Goal: Task Accomplishment & Management: Manage account settings

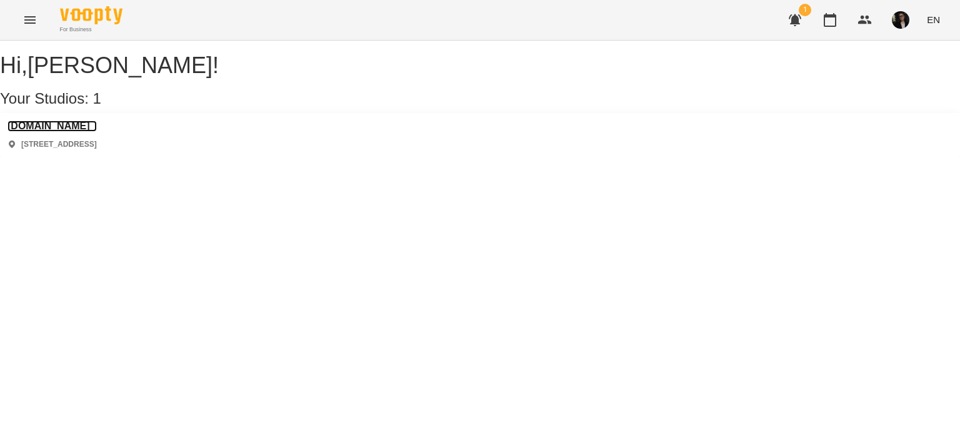
click at [59, 132] on h3 "[DOMAIN_NAME]" at bounding box center [51, 126] width 89 height 11
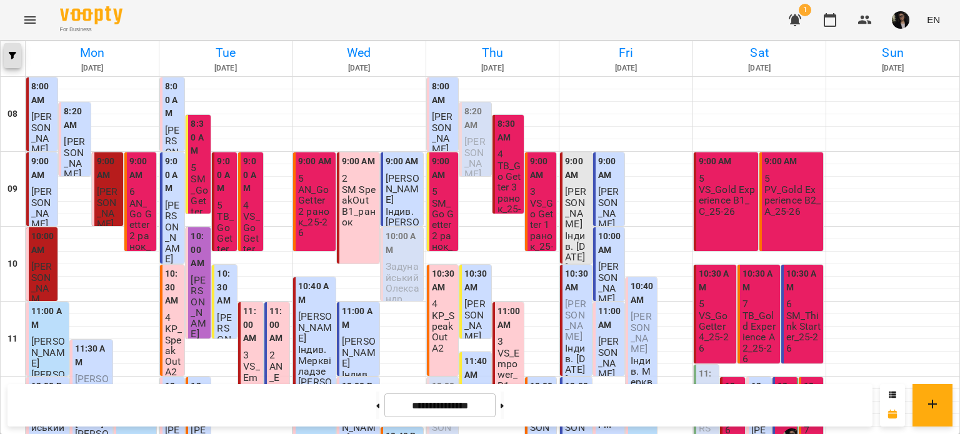
click at [9, 61] on button "button" at bounding box center [12, 55] width 17 height 25
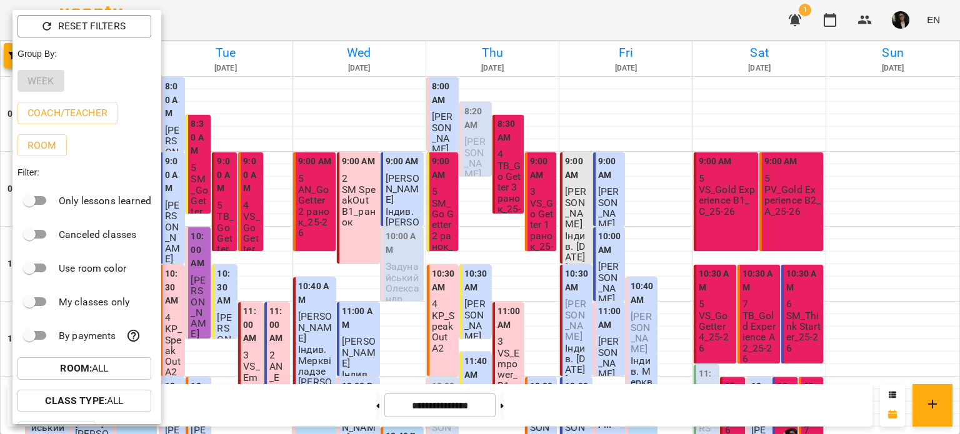
click at [96, 302] on p "My classes only" at bounding box center [94, 302] width 71 height 15
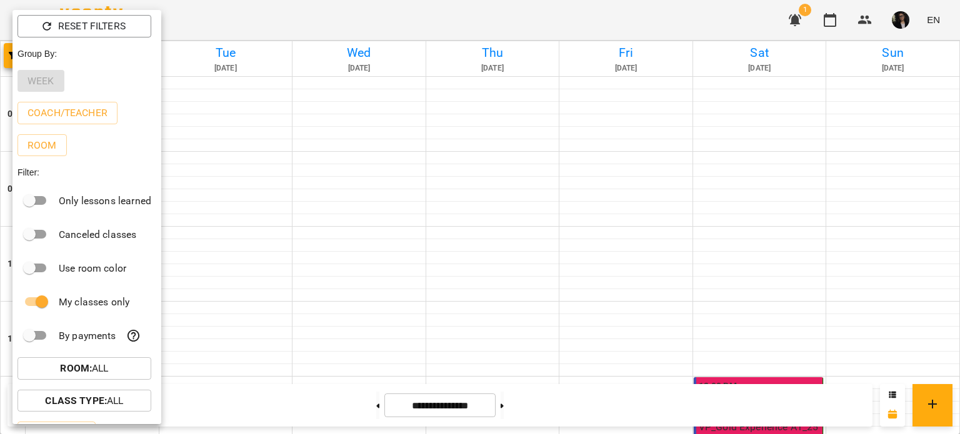
click at [361, 405] on div at bounding box center [480, 217] width 960 height 434
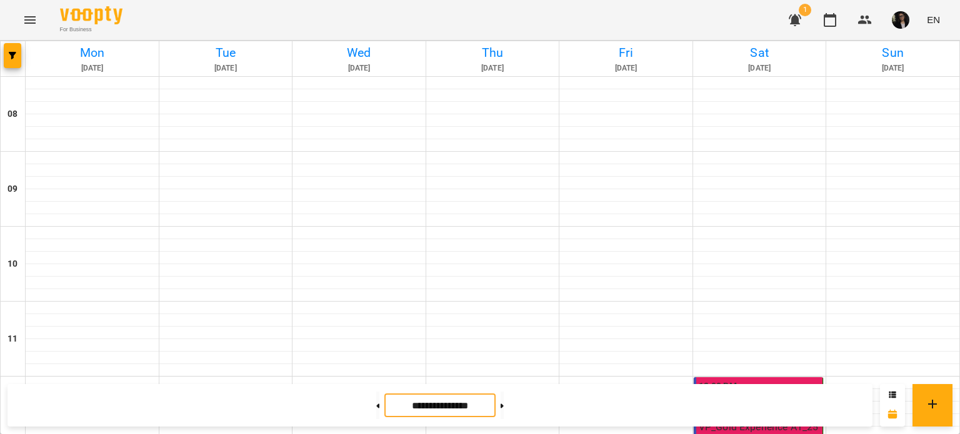
click at [407, 409] on input "**********" at bounding box center [439, 406] width 111 height 24
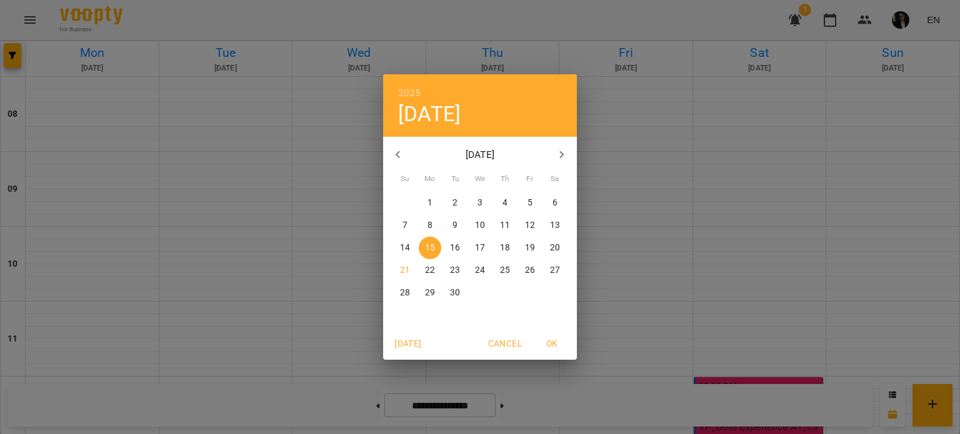
click at [430, 202] on p "1" at bounding box center [429, 203] width 5 height 12
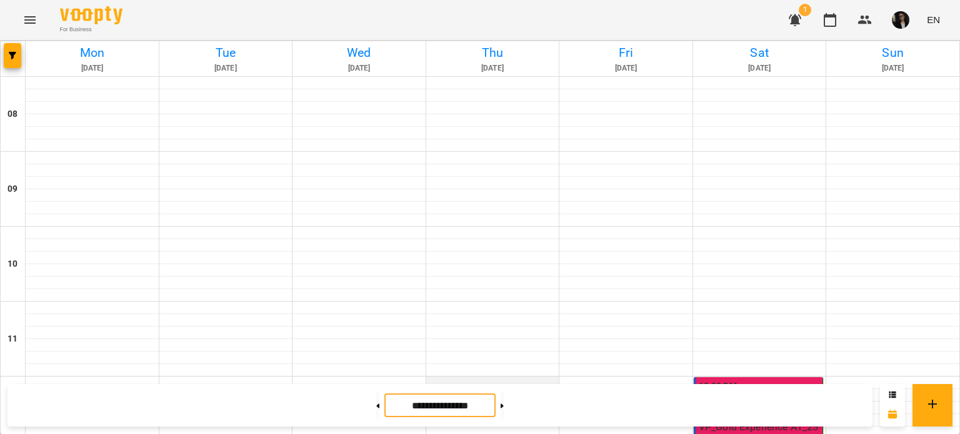
scroll to position [187, 0]
click at [747, 422] on p "VP_Gold Experience A1_25-26" at bounding box center [760, 433] width 122 height 22
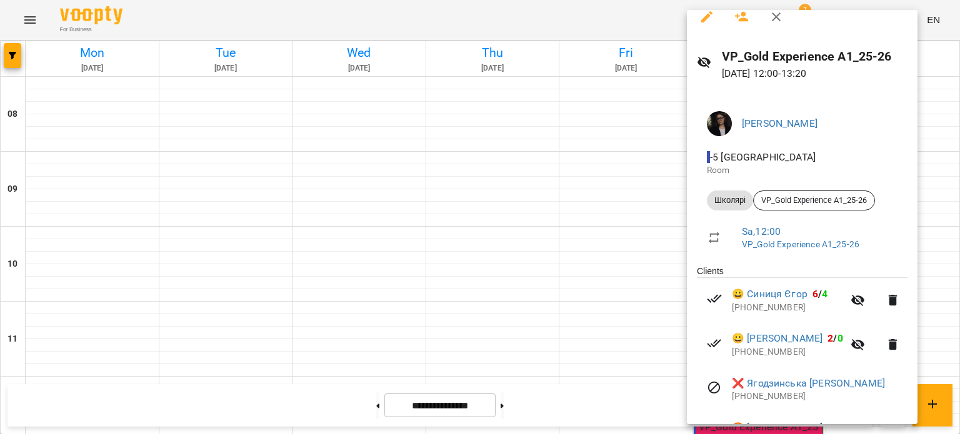
scroll to position [0, 0]
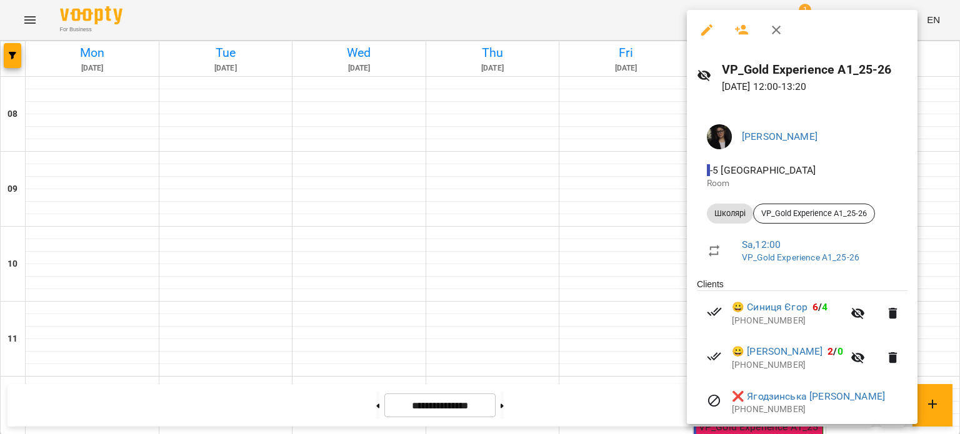
click at [496, 182] on div at bounding box center [480, 217] width 960 height 434
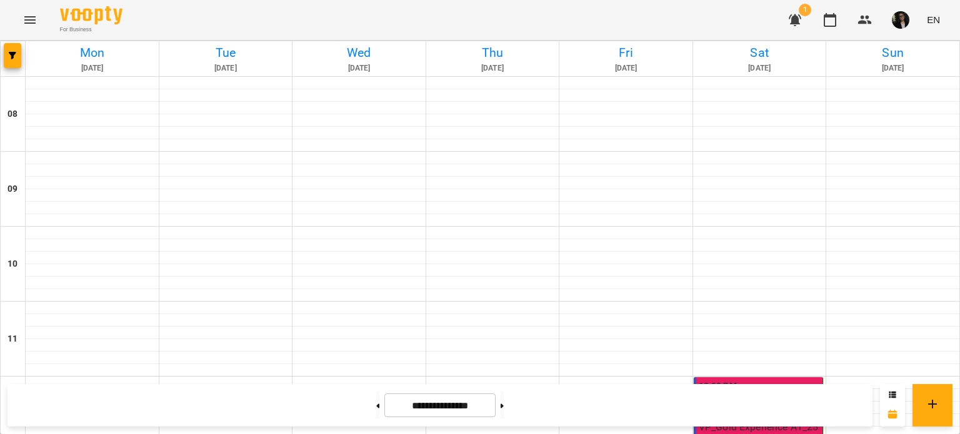
scroll to position [312, 0]
click at [504, 406] on icon at bounding box center [502, 406] width 3 height 4
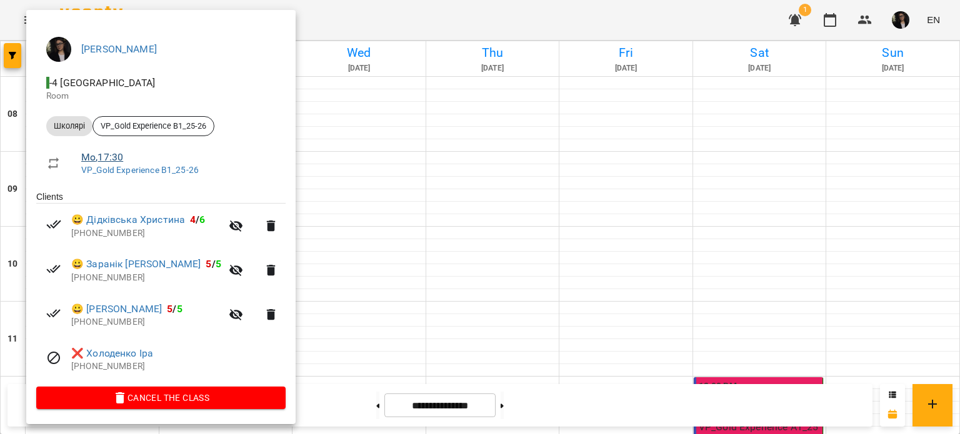
scroll to position [89, 0]
click at [391, 117] on div at bounding box center [480, 217] width 960 height 434
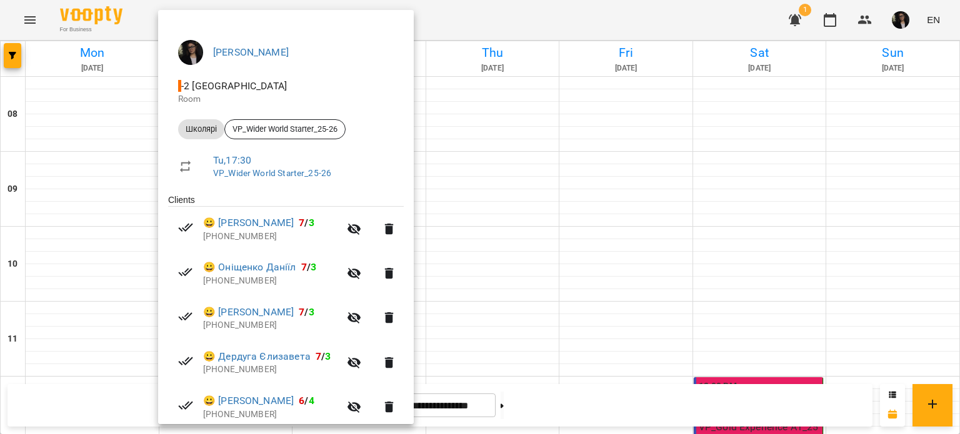
scroll to position [0, 0]
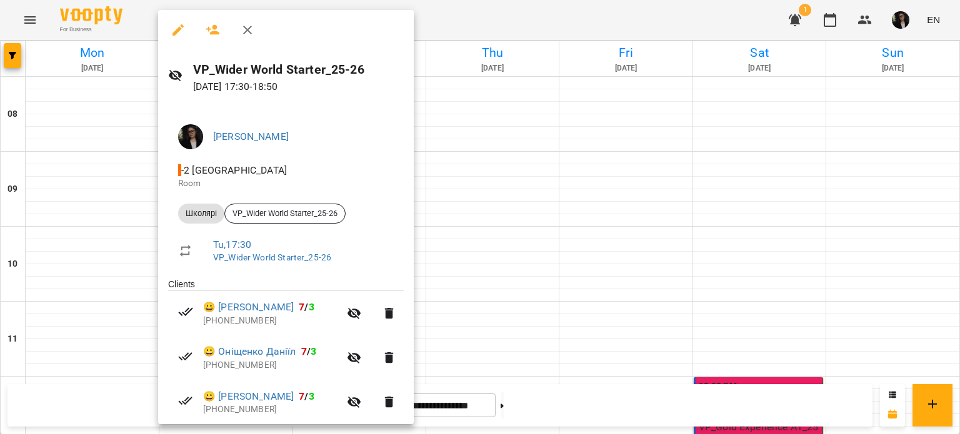
click at [520, 128] on div at bounding box center [480, 217] width 960 height 434
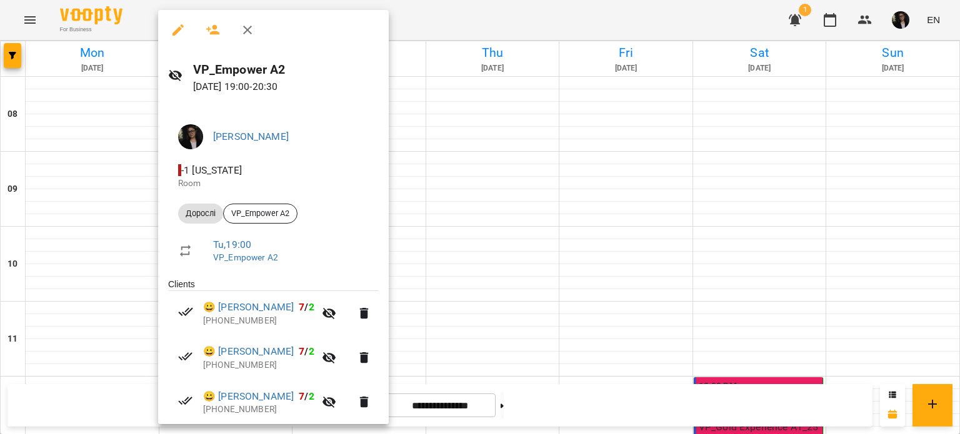
scroll to position [222, 0]
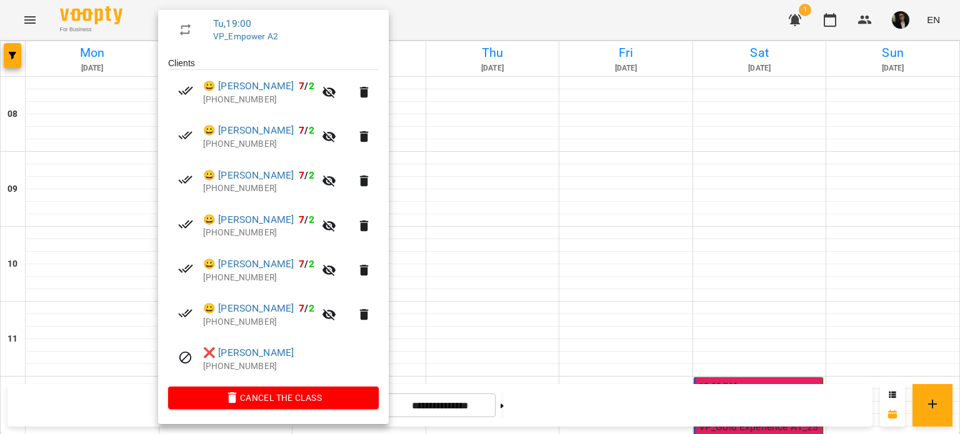
click at [611, 102] on div at bounding box center [480, 217] width 960 height 434
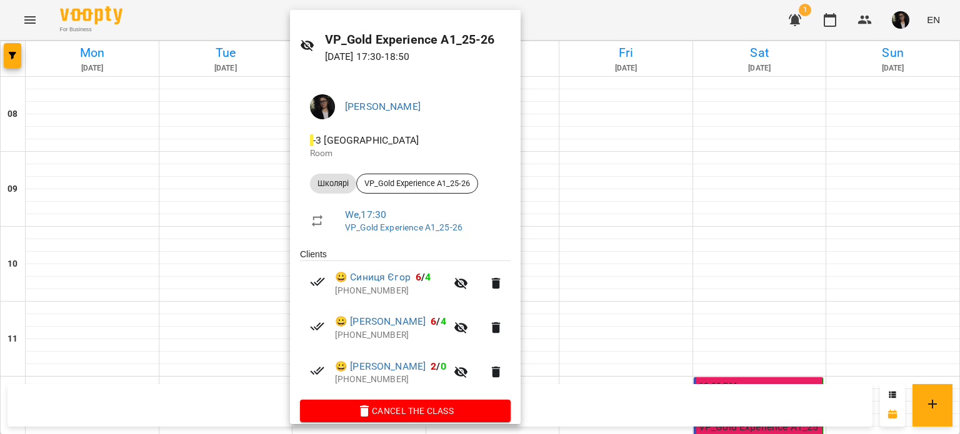
scroll to position [44, 0]
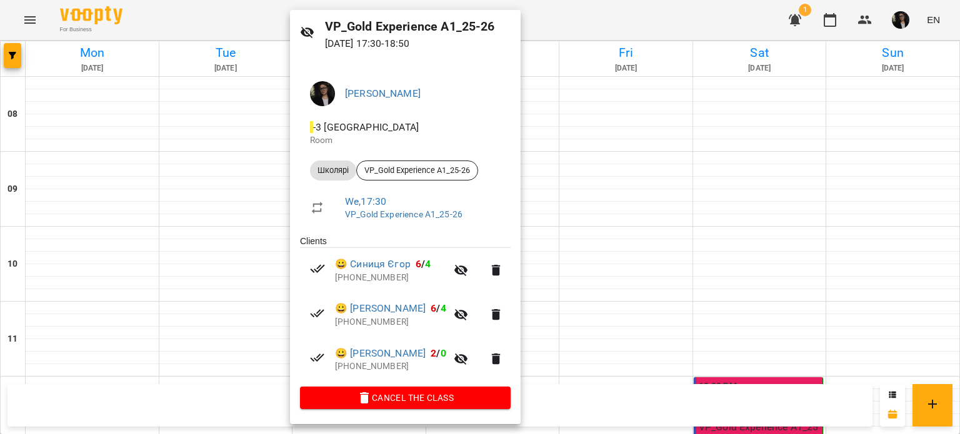
click at [690, 119] on div at bounding box center [480, 217] width 960 height 434
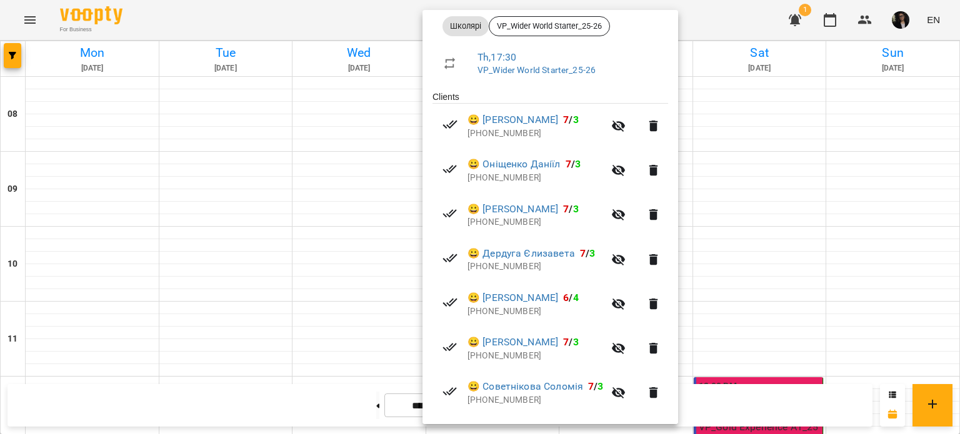
scroll to position [267, 0]
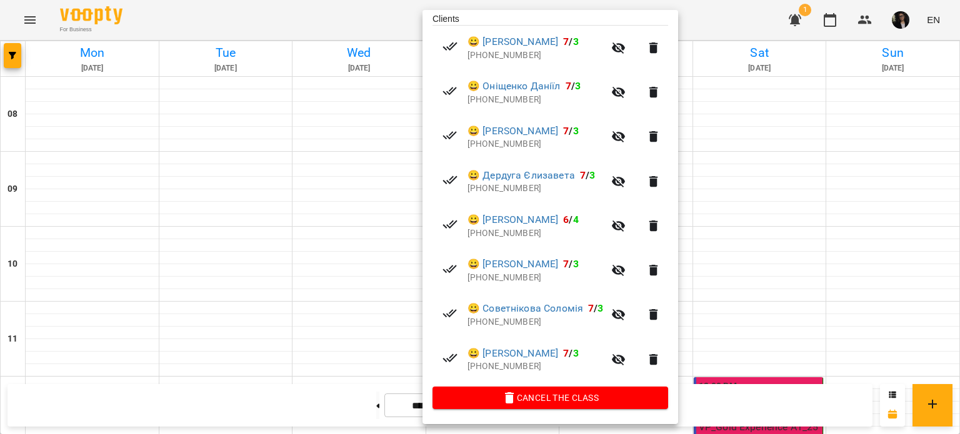
click at [820, 207] on div at bounding box center [480, 217] width 960 height 434
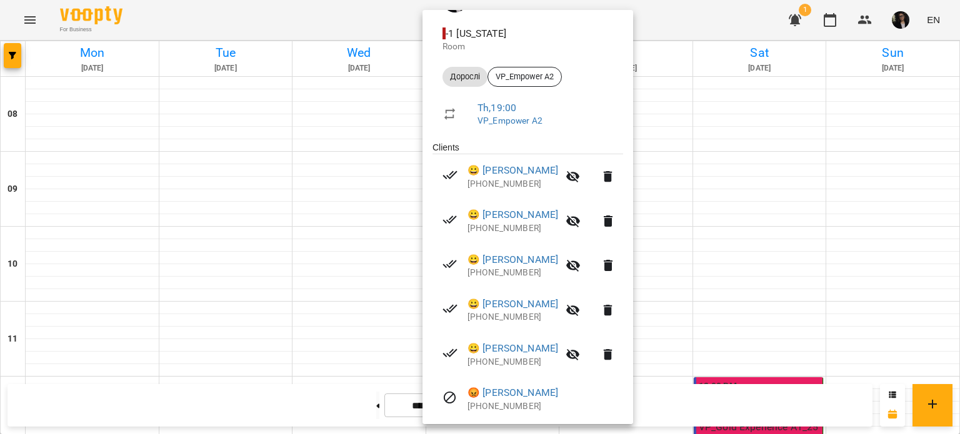
scroll to position [177, 0]
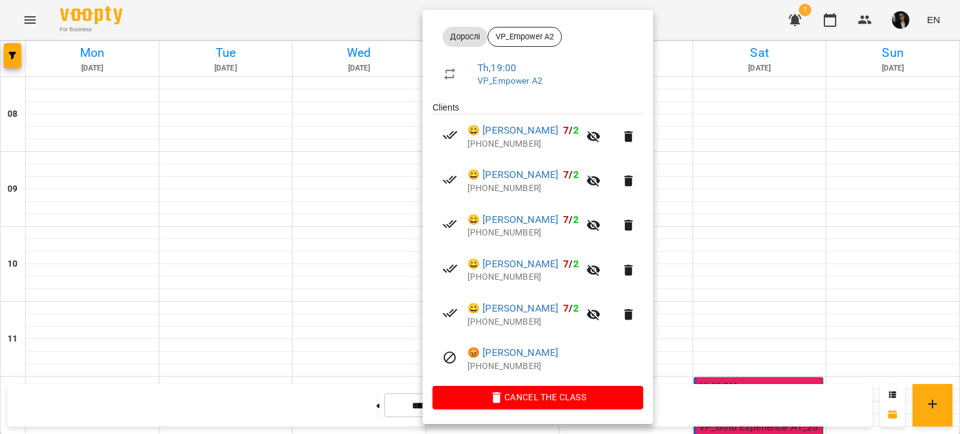
click at [783, 217] on div at bounding box center [480, 217] width 960 height 434
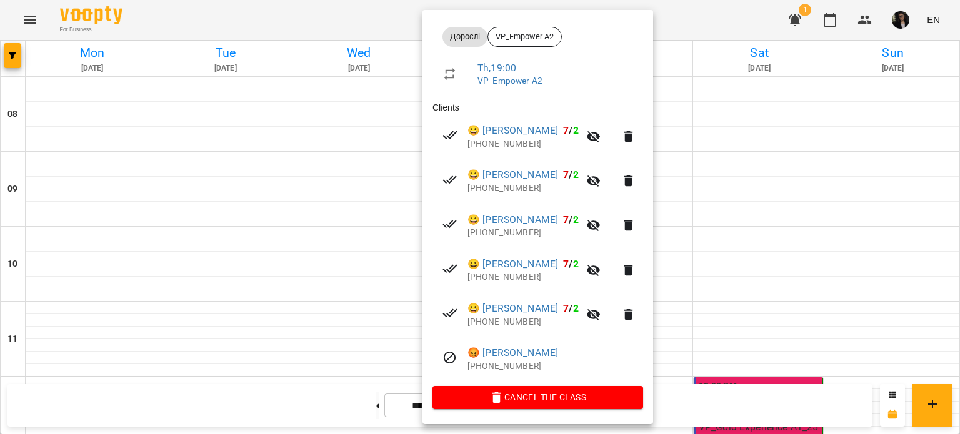
click at [768, 294] on div at bounding box center [480, 217] width 960 height 434
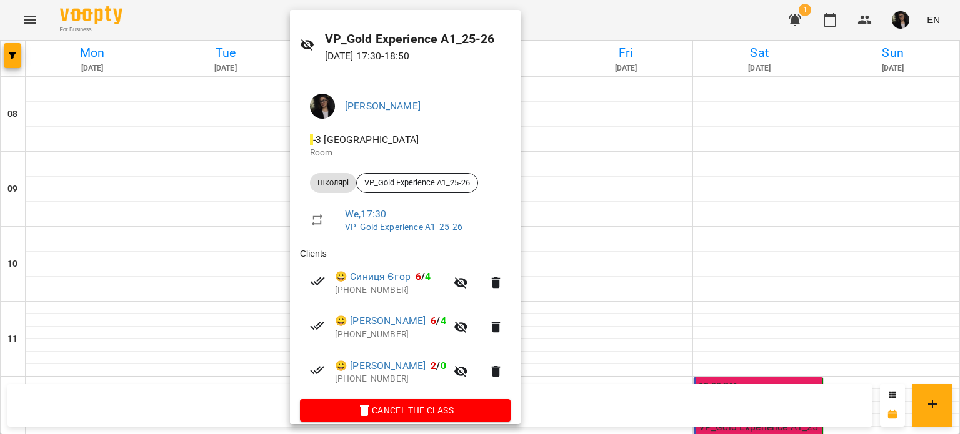
scroll to position [44, 0]
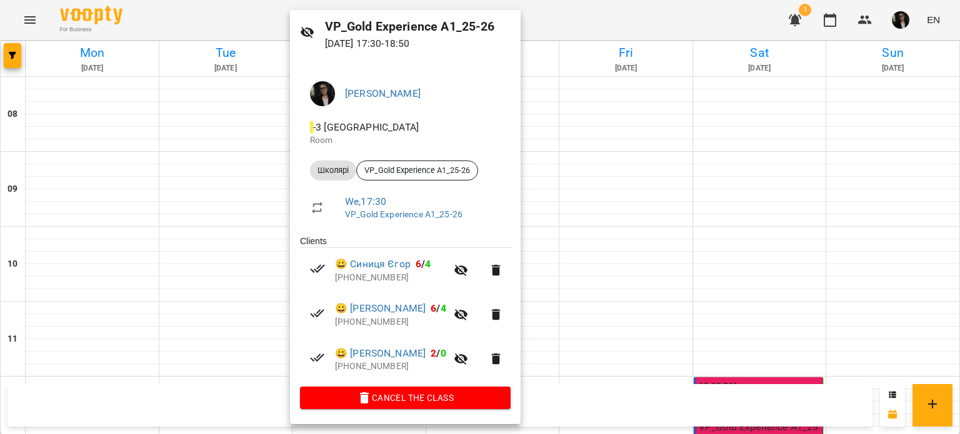
click at [799, 232] on div at bounding box center [480, 217] width 960 height 434
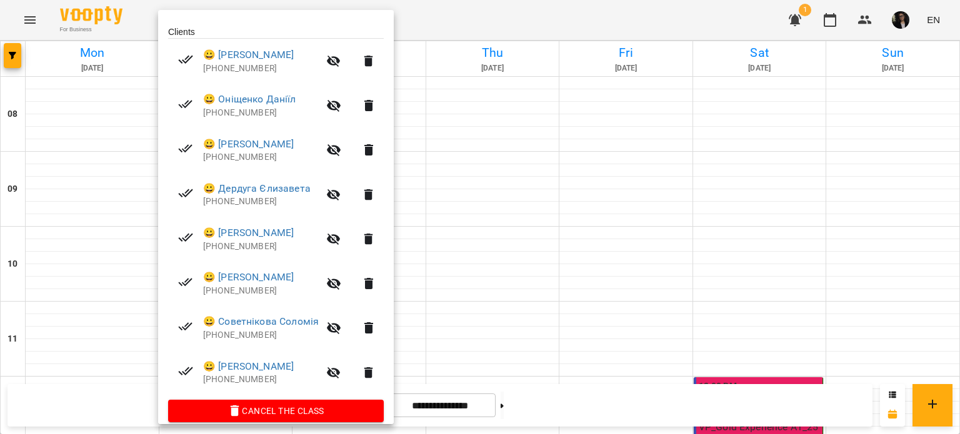
scroll to position [267, 0]
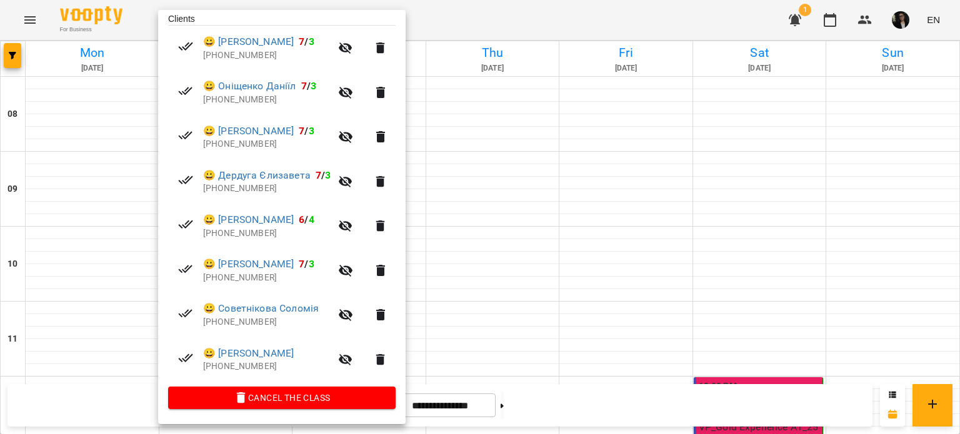
click at [708, 220] on div at bounding box center [480, 217] width 960 height 434
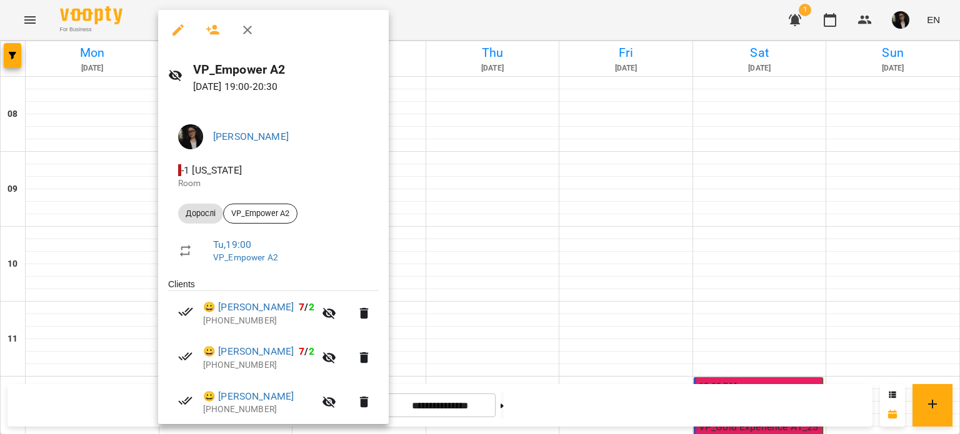
scroll to position [222, 0]
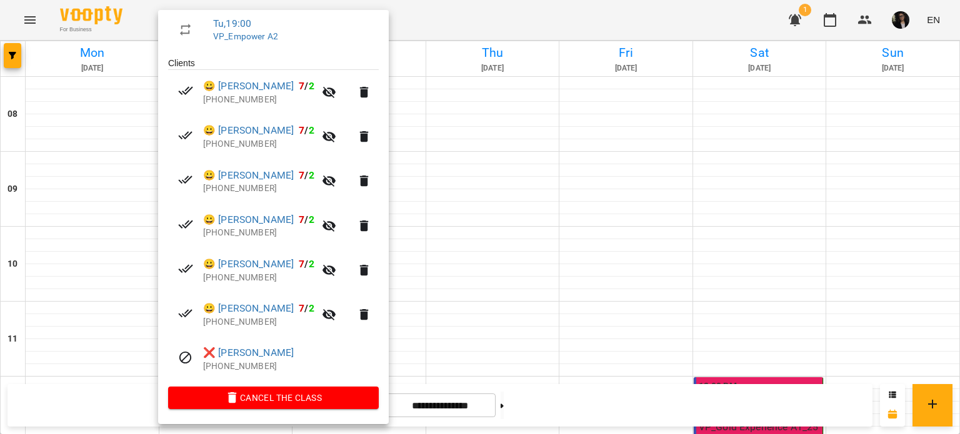
click at [702, 224] on div at bounding box center [480, 217] width 960 height 434
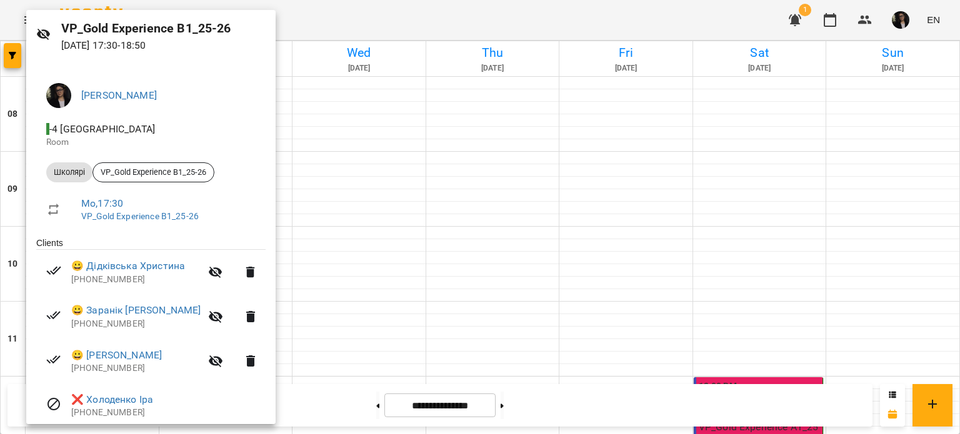
scroll to position [89, 0]
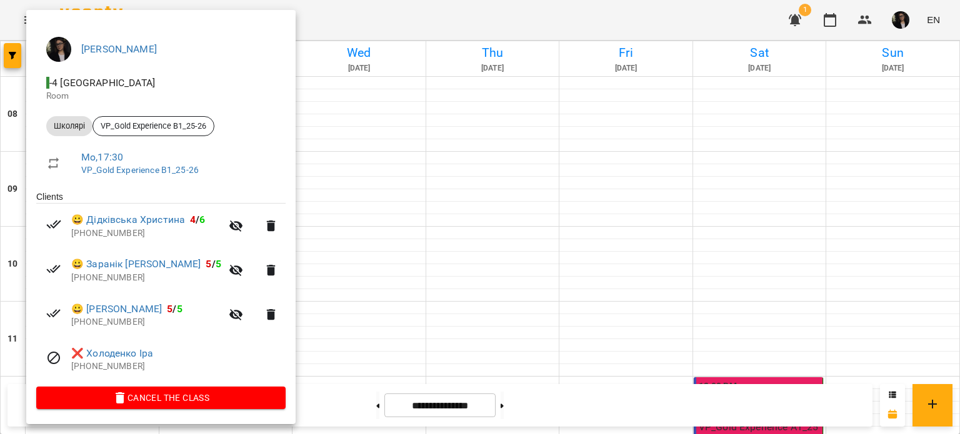
click at [781, 227] on div at bounding box center [480, 217] width 960 height 434
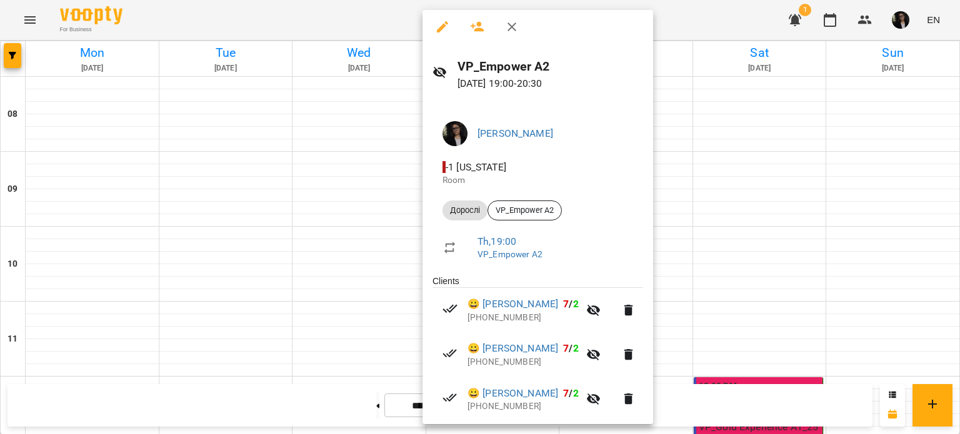
scroll to position [0, 0]
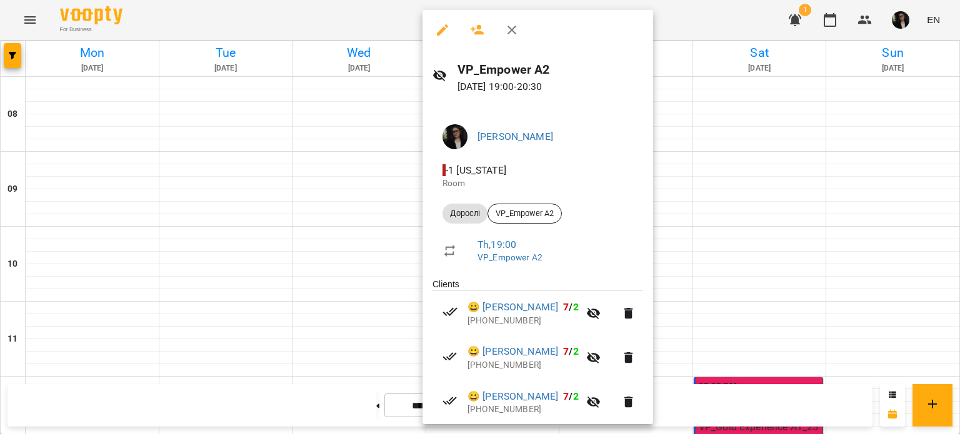
click at [804, 206] on div at bounding box center [480, 217] width 960 height 434
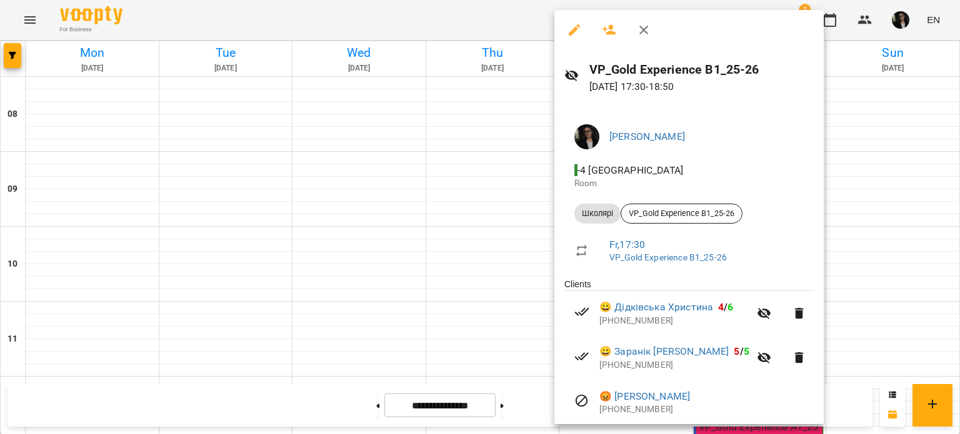
scroll to position [89, 0]
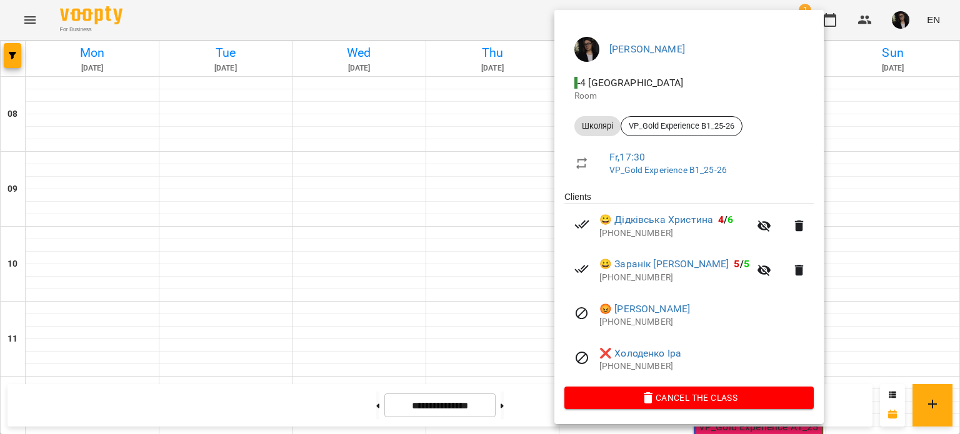
click at [850, 264] on div at bounding box center [480, 217] width 960 height 434
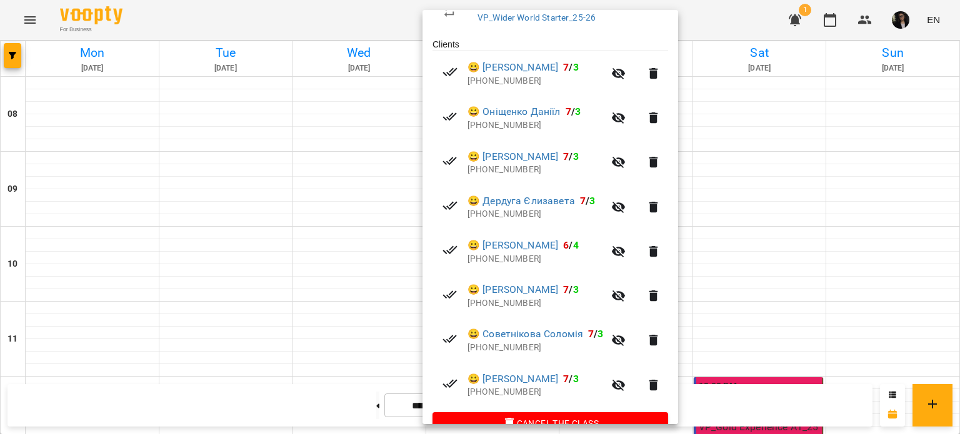
scroll to position [250, 0]
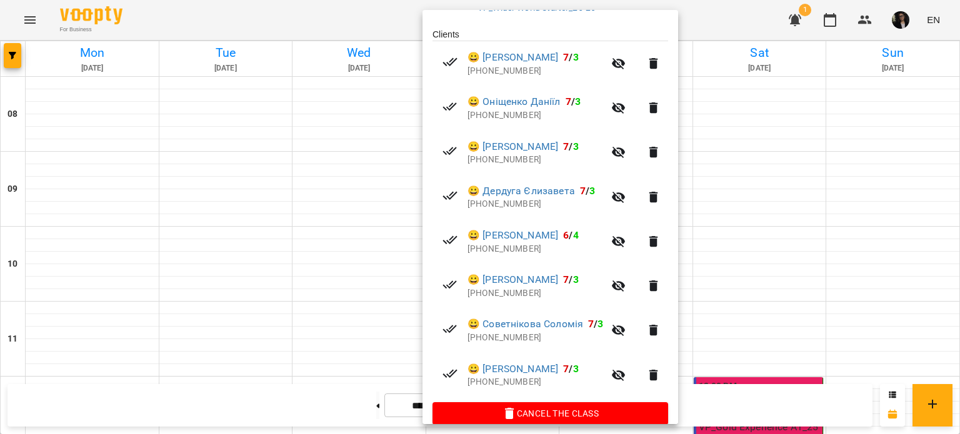
click at [770, 269] on div at bounding box center [480, 217] width 960 height 434
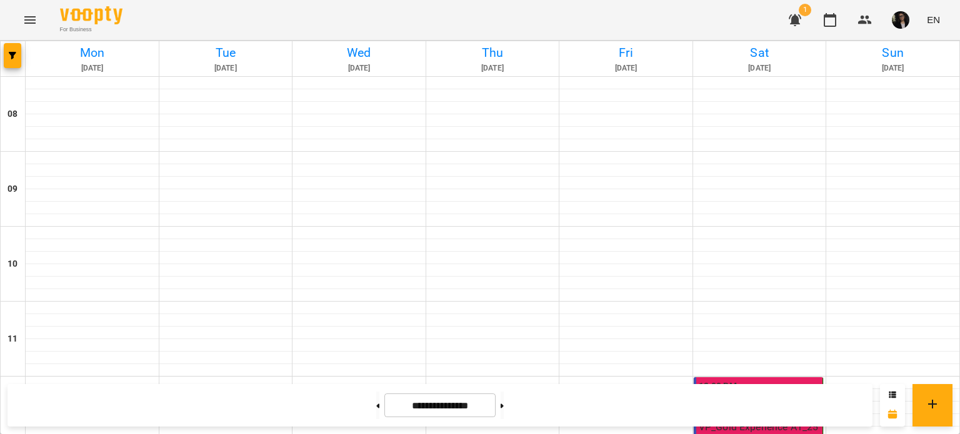
scroll to position [673, 0]
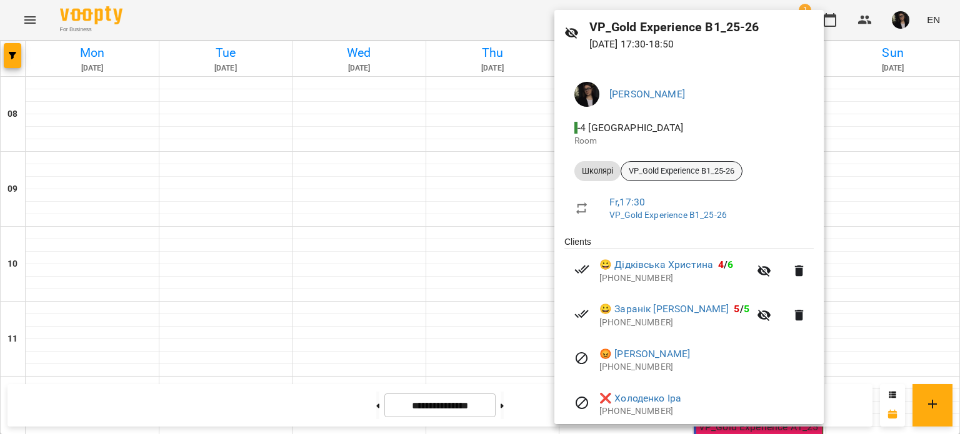
scroll to position [89, 0]
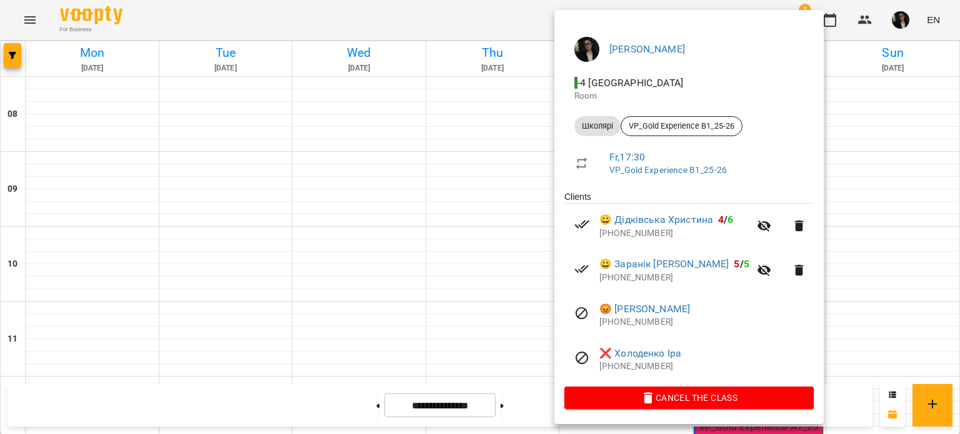
click at [851, 219] on div at bounding box center [480, 217] width 960 height 434
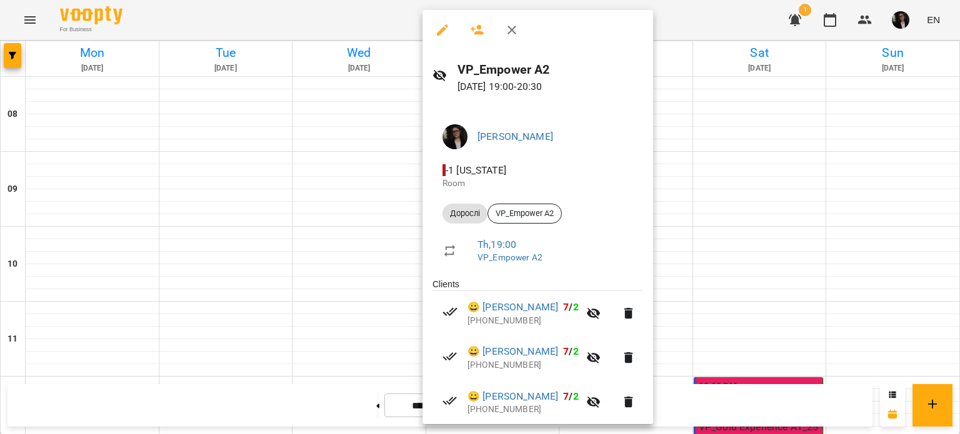
drag, startPoint x: 829, startPoint y: 252, endPoint x: 779, endPoint y: 237, distance: 52.4
click at [829, 252] on div at bounding box center [480, 217] width 960 height 434
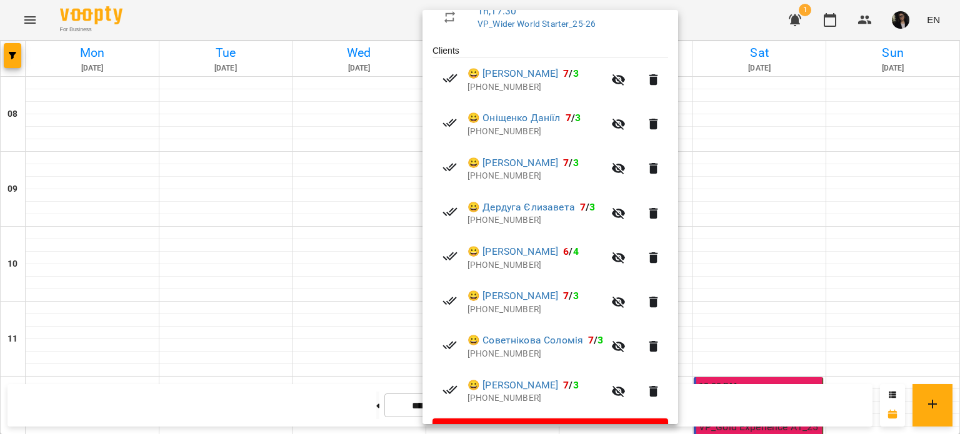
scroll to position [267, 0]
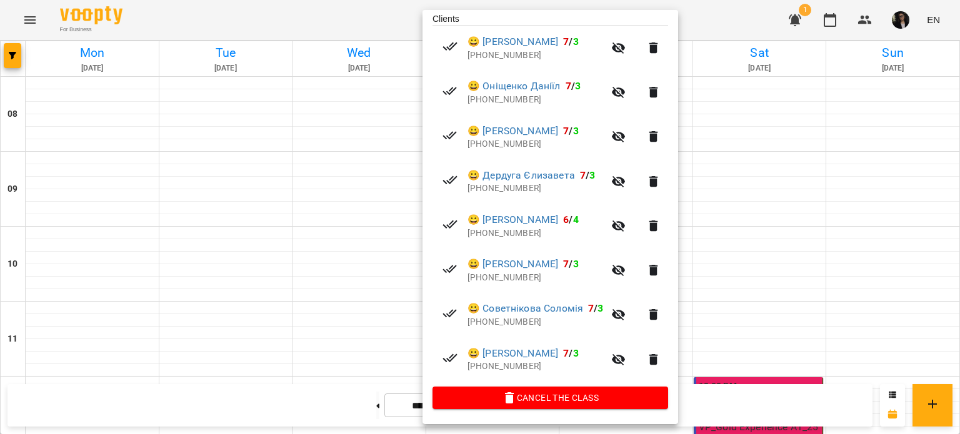
click at [772, 236] on div at bounding box center [480, 217] width 960 height 434
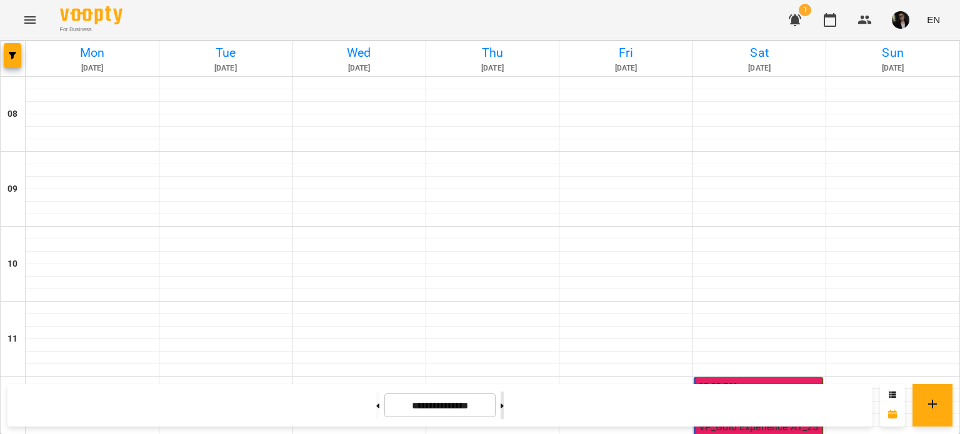
click at [504, 409] on button at bounding box center [502, 405] width 3 height 27
type input "**********"
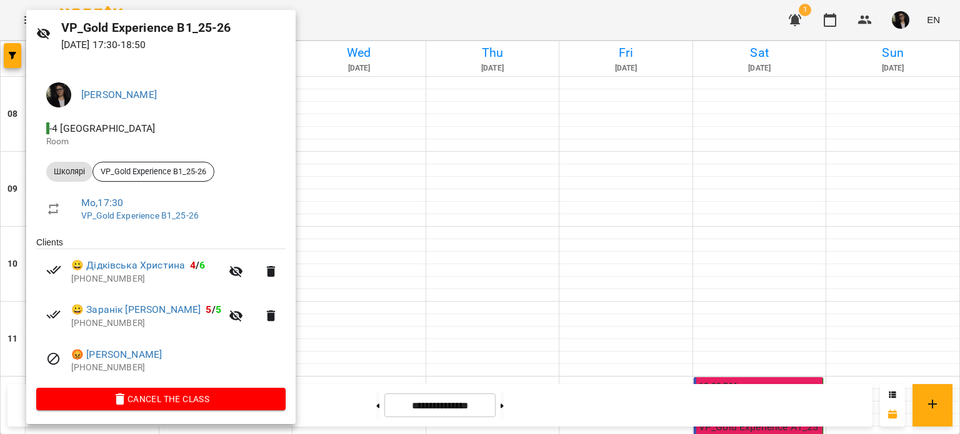
scroll to position [44, 0]
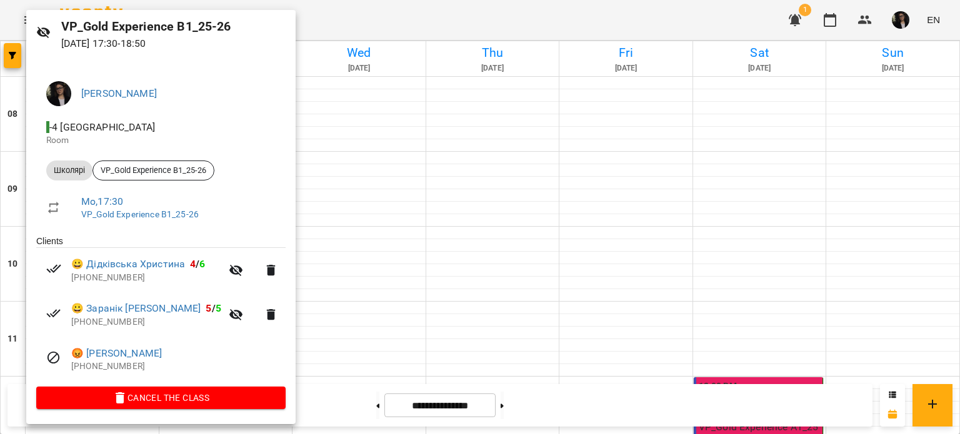
click at [371, 205] on div at bounding box center [480, 217] width 960 height 434
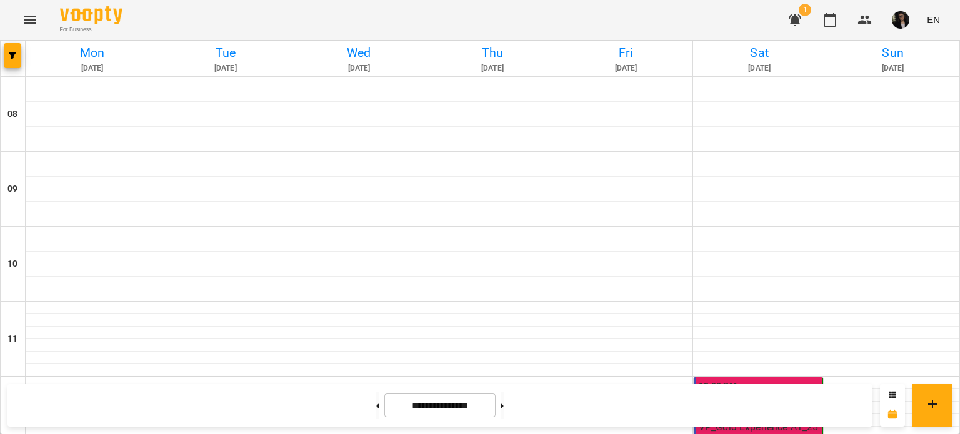
scroll to position [673, 0]
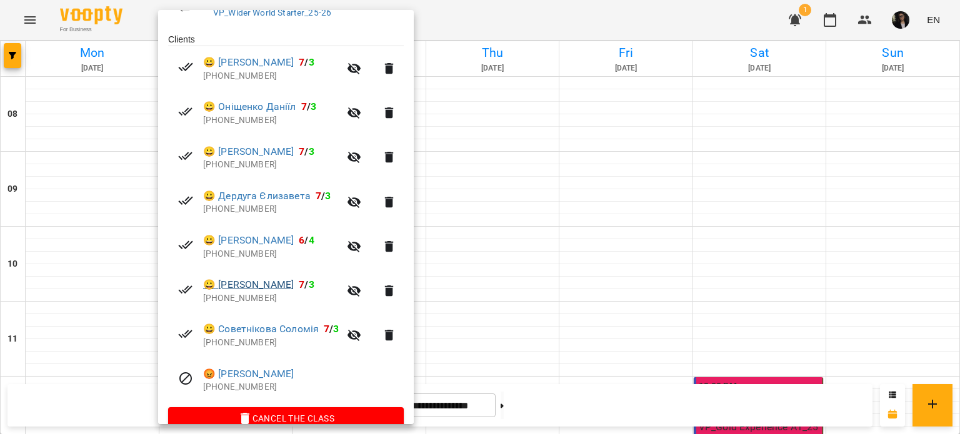
scroll to position [267, 0]
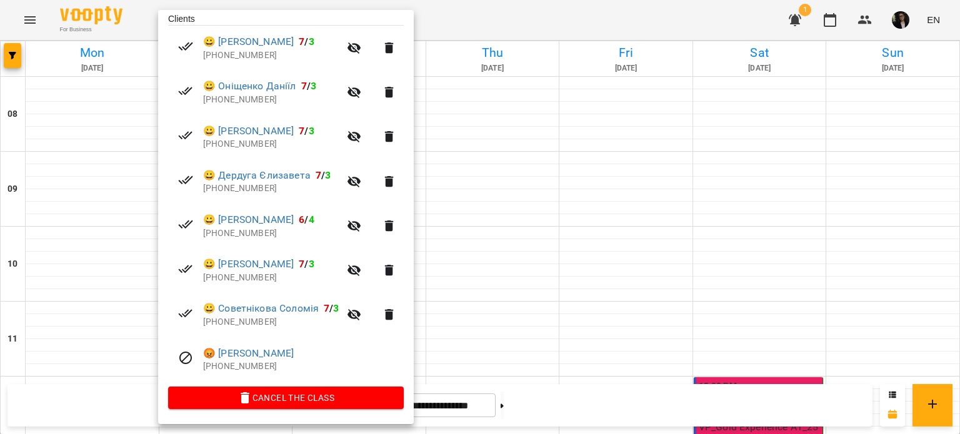
click at [578, 321] on div at bounding box center [480, 217] width 960 height 434
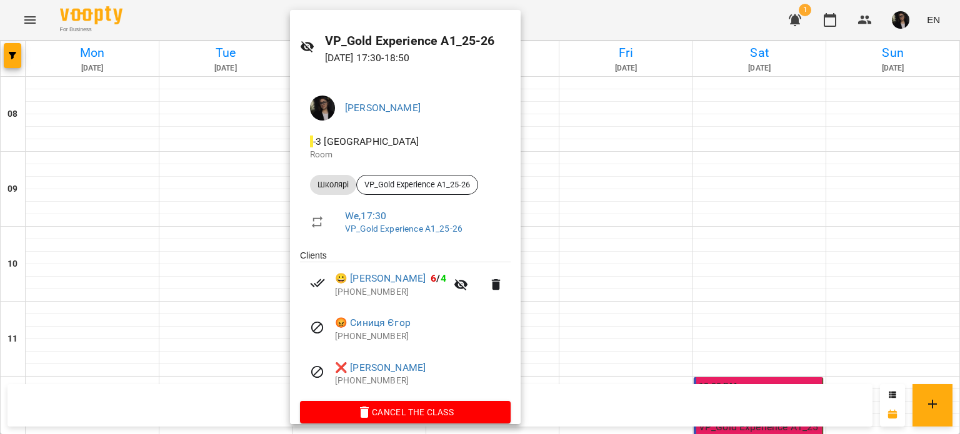
scroll to position [44, 0]
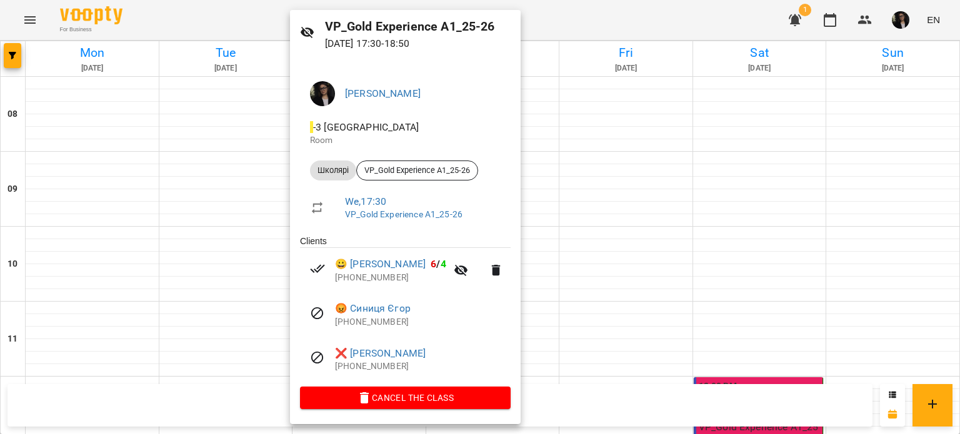
click at [820, 257] on div at bounding box center [480, 217] width 960 height 434
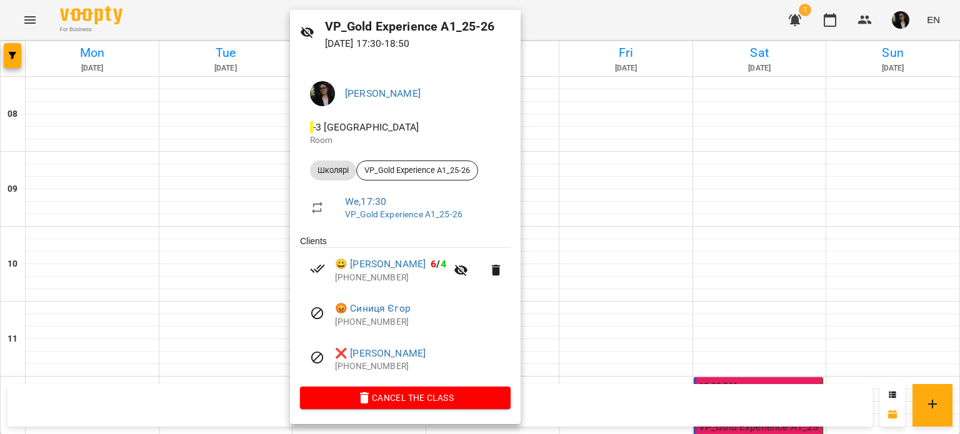
click at [675, 281] on div at bounding box center [480, 217] width 960 height 434
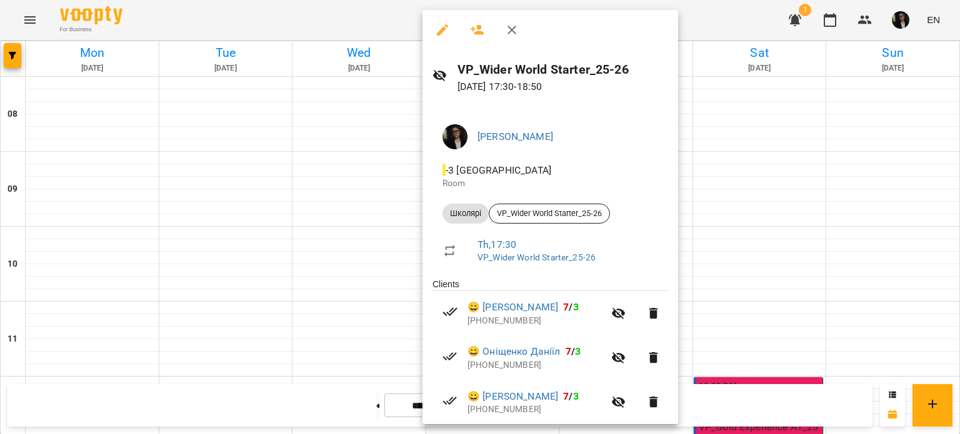
scroll to position [267, 0]
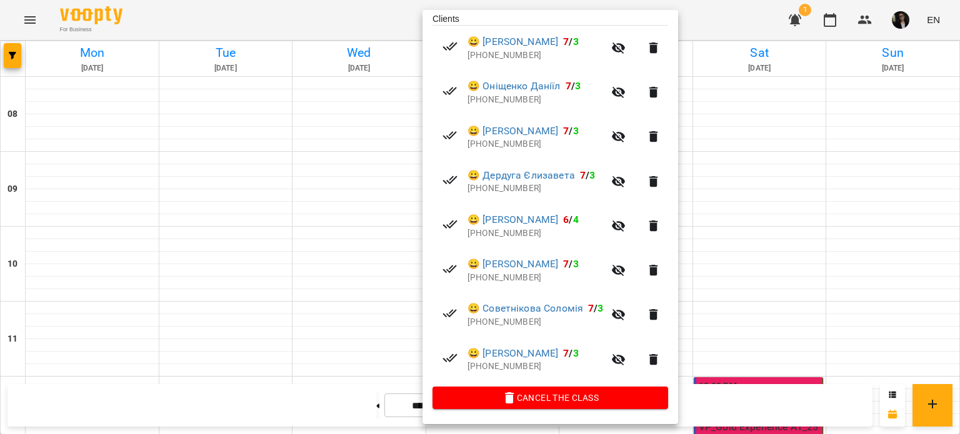
click at [779, 261] on div at bounding box center [480, 217] width 960 height 434
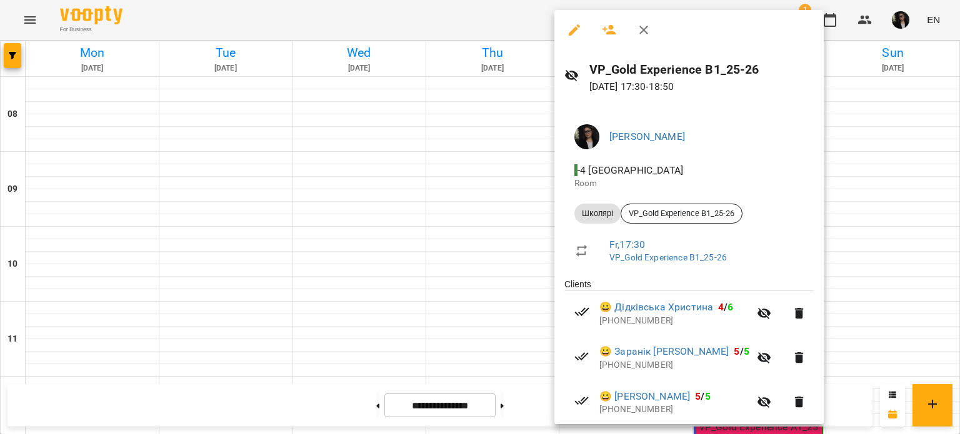
scroll to position [44, 0]
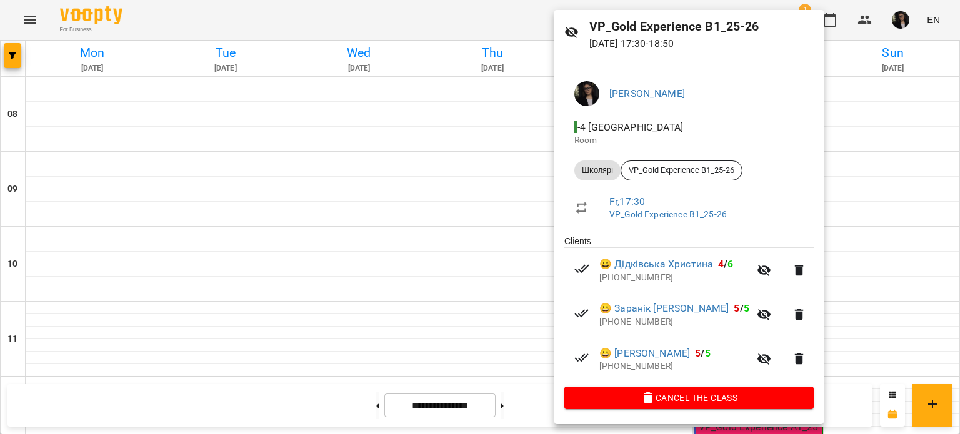
click at [873, 210] on div at bounding box center [480, 217] width 960 height 434
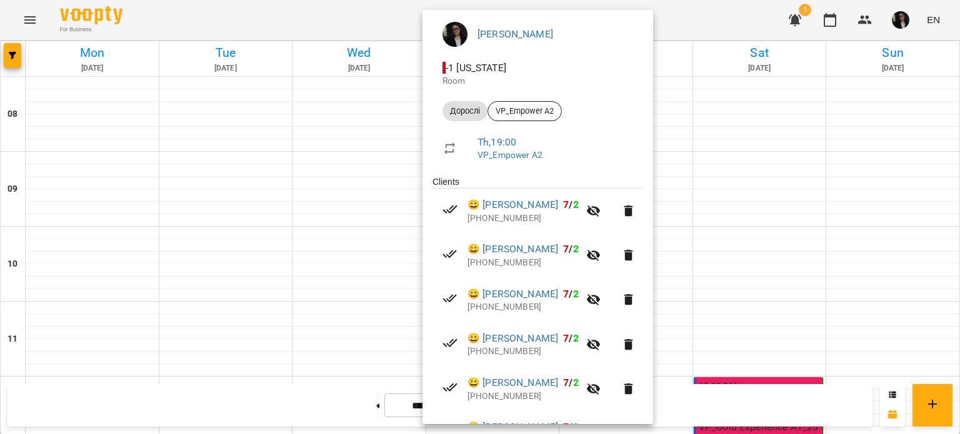
scroll to position [177, 0]
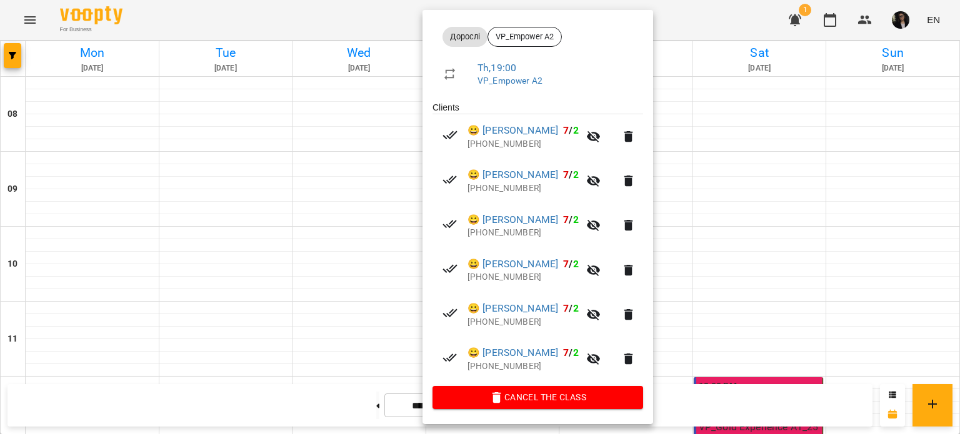
drag, startPoint x: 775, startPoint y: 252, endPoint x: 785, endPoint y: 216, distance: 37.0
click at [774, 252] on div at bounding box center [480, 217] width 960 height 434
